Goal: Task Accomplishment & Management: Complete application form

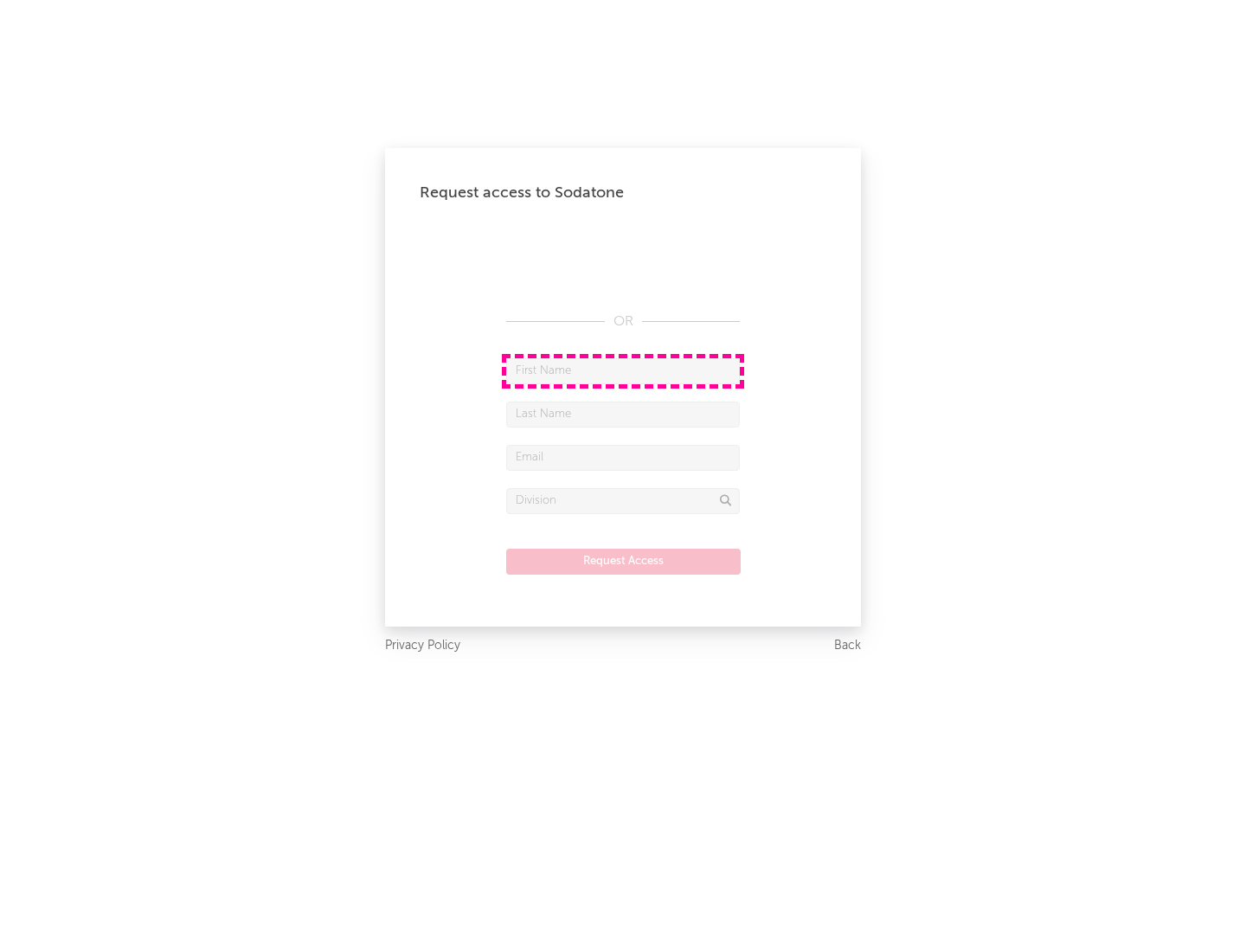
click at [623, 370] on input "text" at bounding box center [623, 371] width 234 height 26
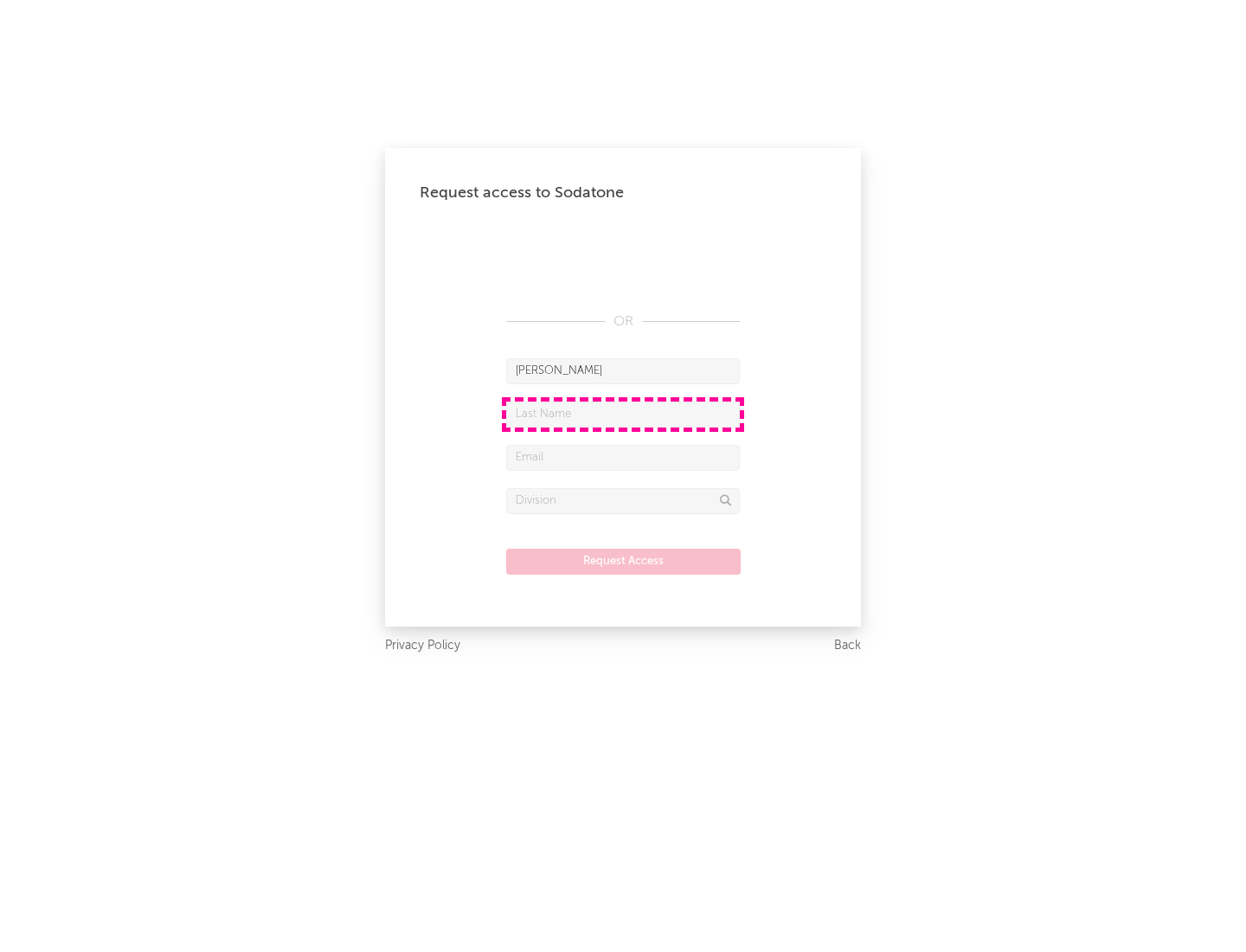
type input "[PERSON_NAME]"
click at [623, 414] on input "text" at bounding box center [623, 414] width 234 height 26
type input "[PERSON_NAME]"
click at [623, 457] on input "text" at bounding box center [623, 457] width 234 height 26
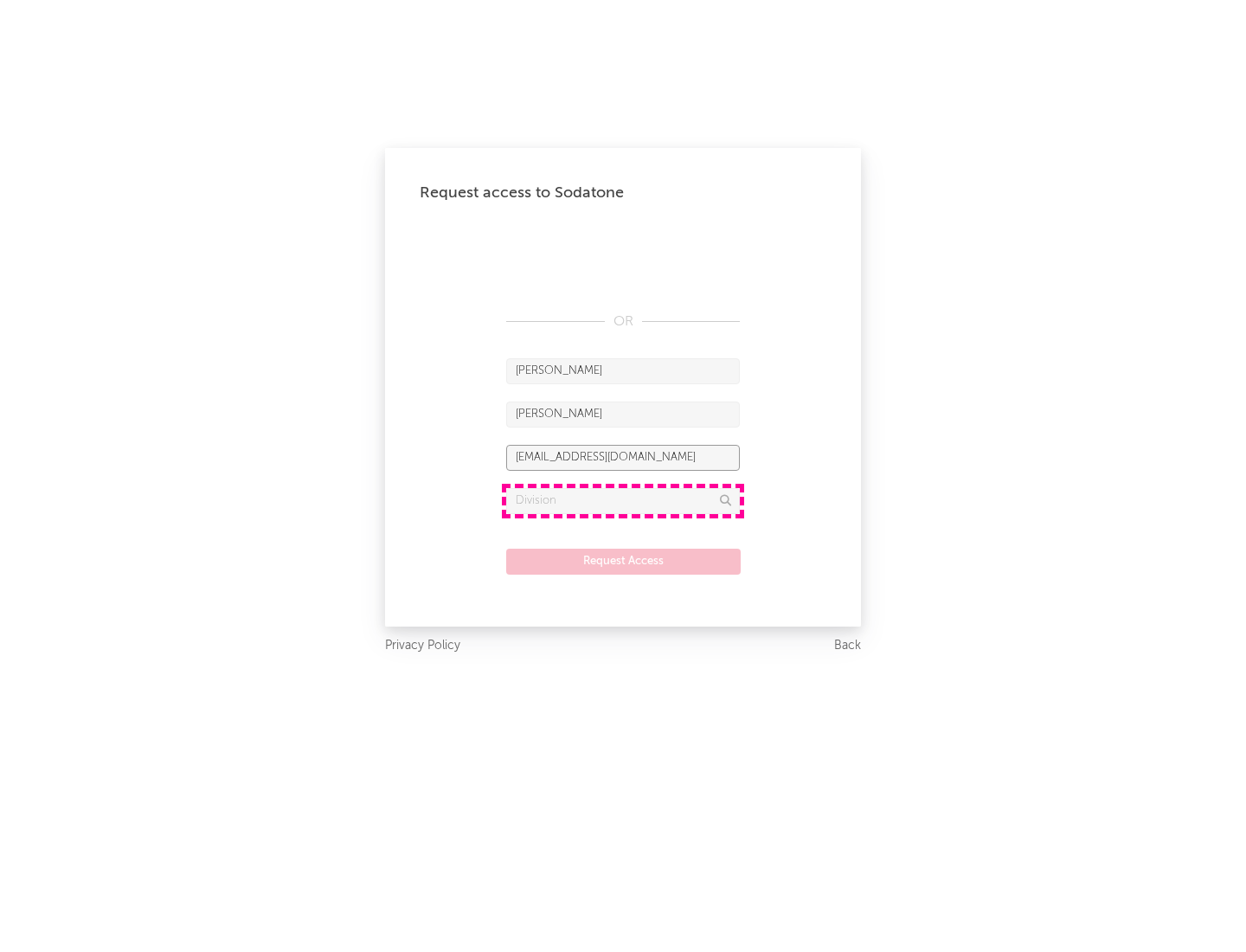
type input "[EMAIL_ADDRESS][DOMAIN_NAME]"
click at [623, 500] on input "text" at bounding box center [623, 501] width 234 height 26
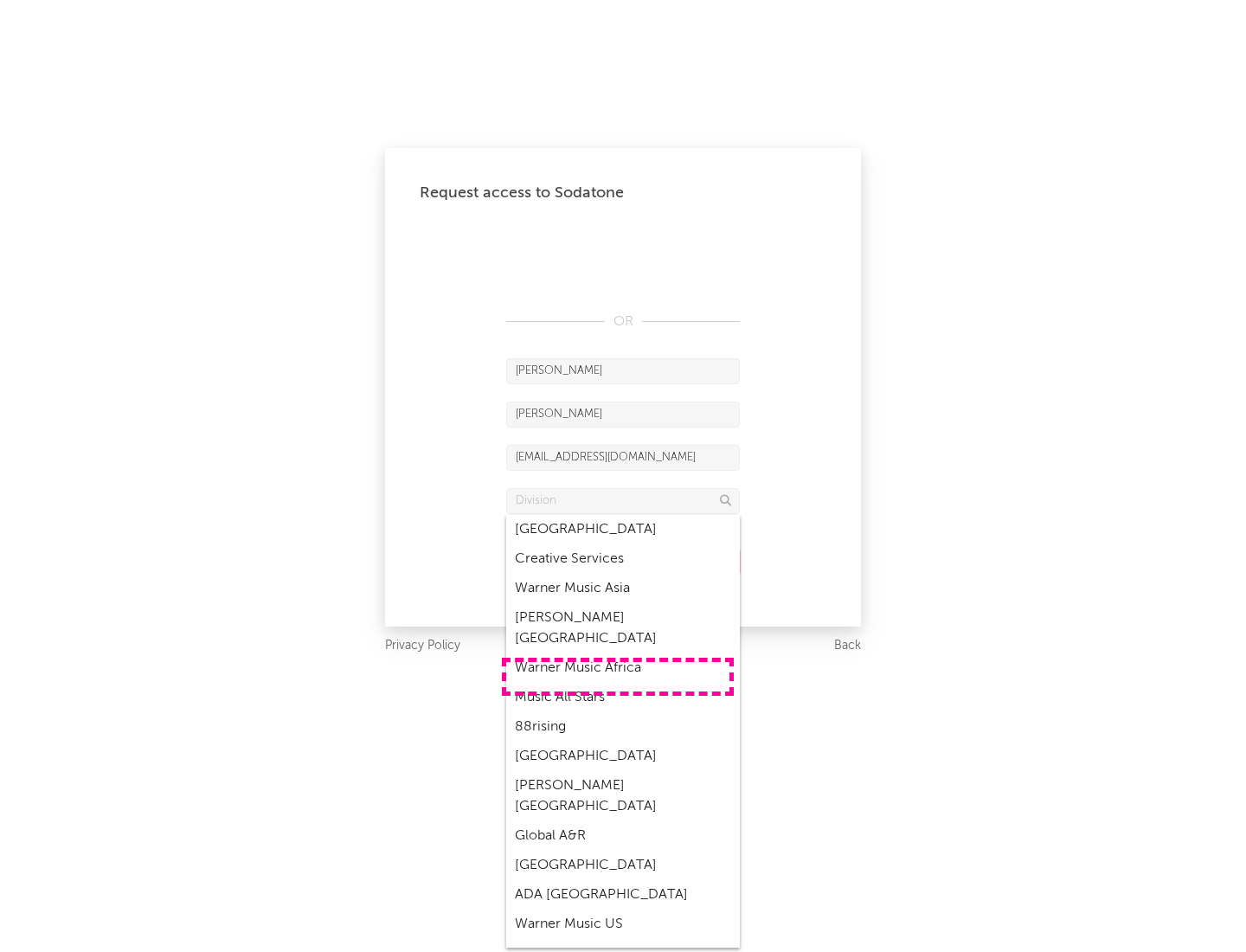
click at [618, 682] on div "Music All Stars" at bounding box center [623, 697] width 234 height 29
type input "Music All Stars"
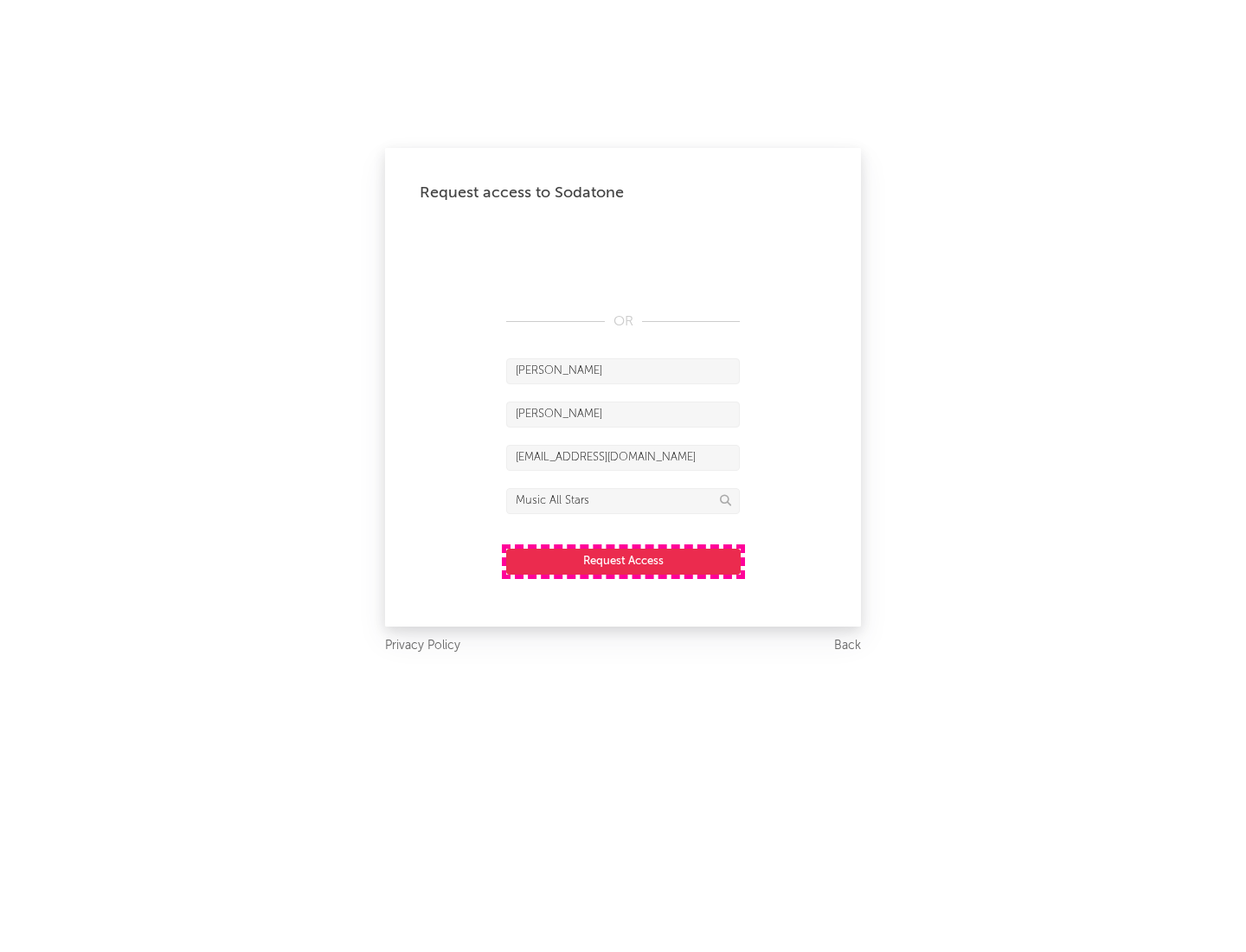
click at [623, 561] on button "Request Access" at bounding box center [623, 561] width 235 height 26
